Goal: Find specific page/section

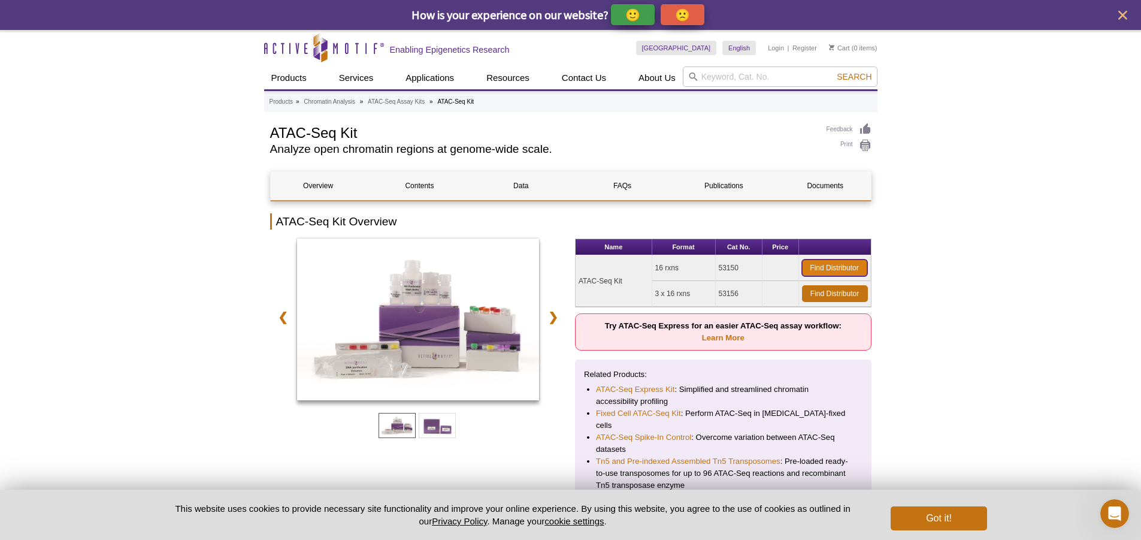
click at [822, 271] on link "Find Distributor" at bounding box center [834, 267] width 65 height 17
click at [733, 270] on td "53150" at bounding box center [739, 268] width 47 height 26
copy td "53150"
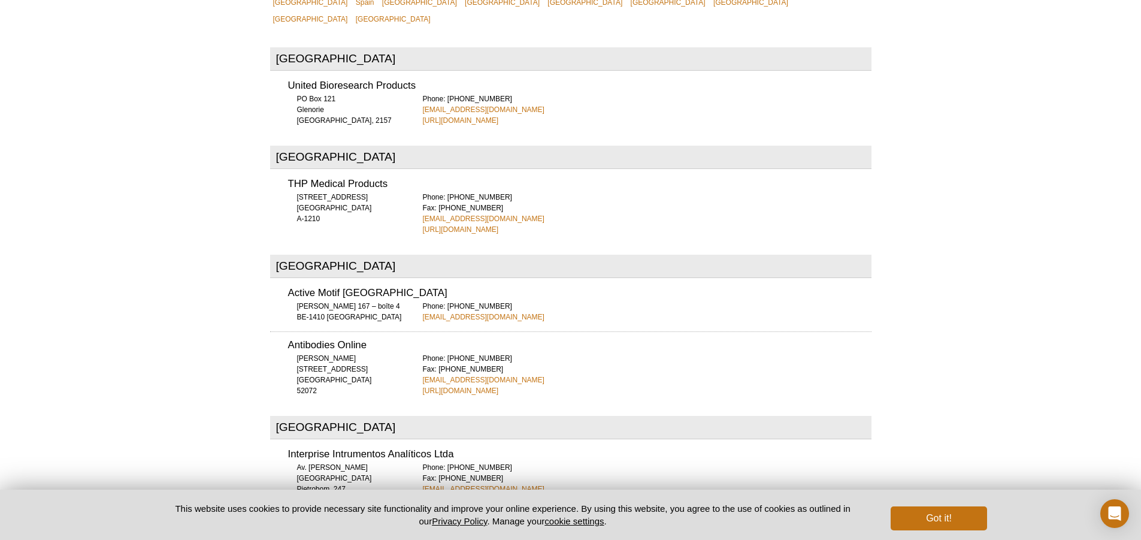
scroll to position [545, 0]
click at [461, 115] on link "http://www.unitedbioresearch.com.au" at bounding box center [461, 120] width 76 height 11
